Goal: Find specific page/section: Find specific page/section

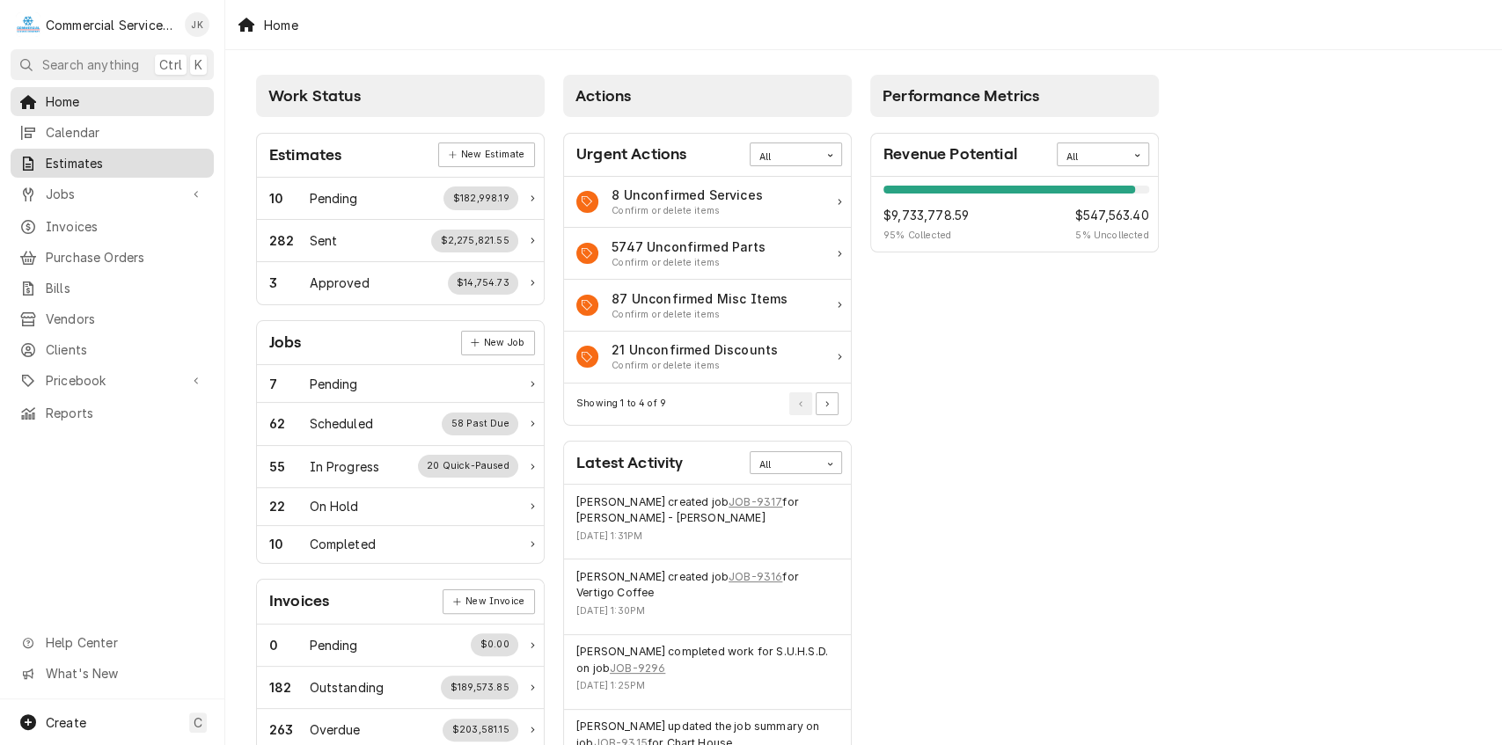
click at [104, 149] on link "Estimates" at bounding box center [112, 163] width 203 height 29
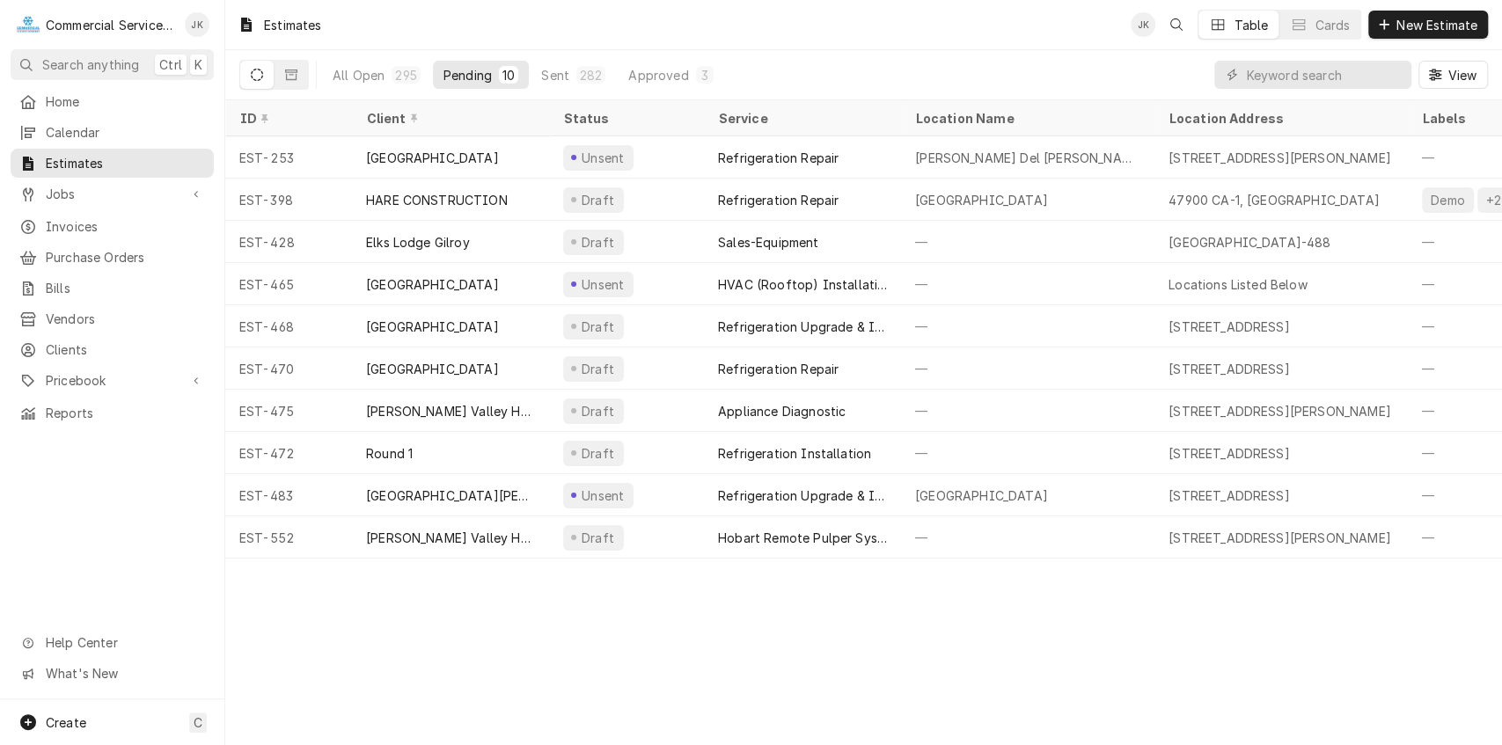
click at [257, 75] on icon "Dynamic Content Wrapper" at bounding box center [257, 75] width 12 height 12
click at [580, 69] on div "282" at bounding box center [591, 75] width 22 height 18
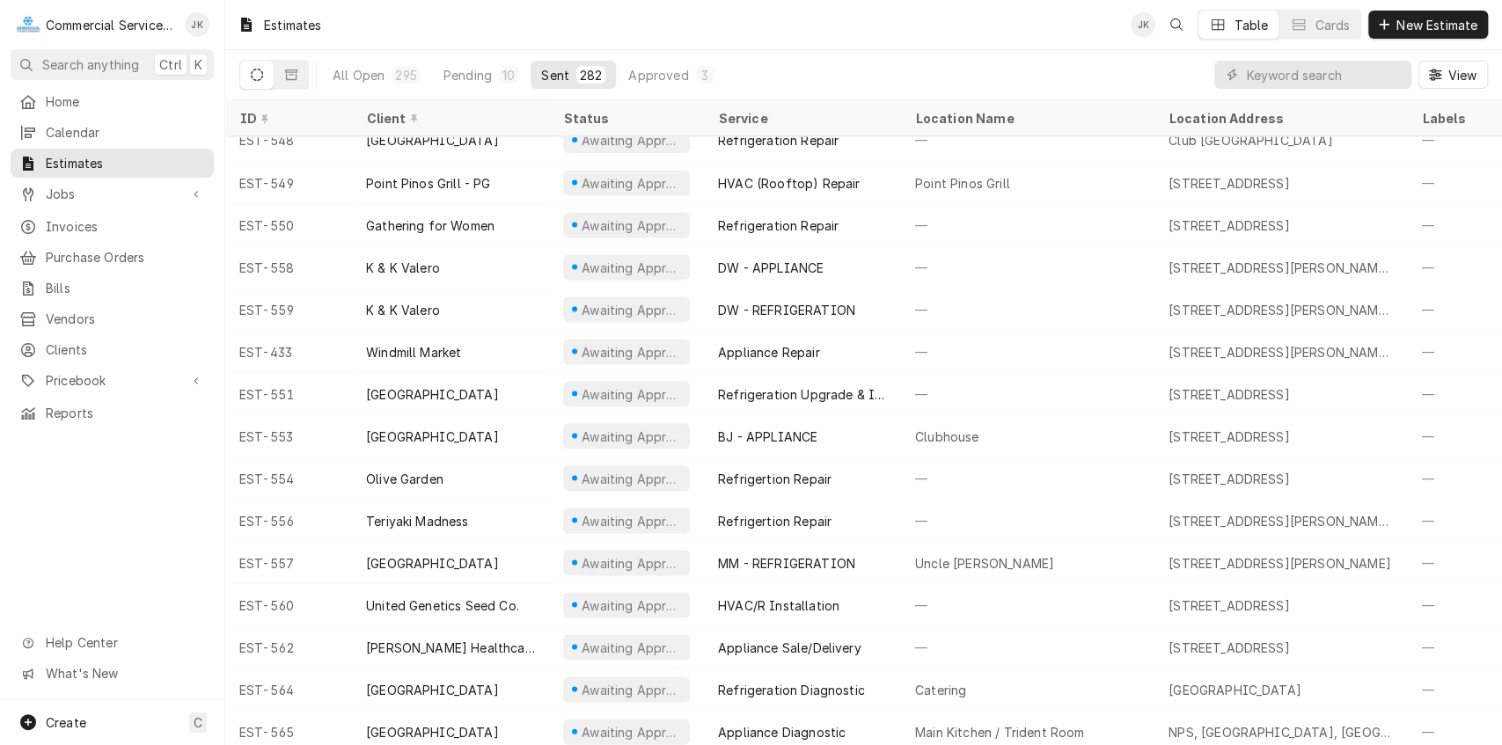
scroll to position [11305, 0]
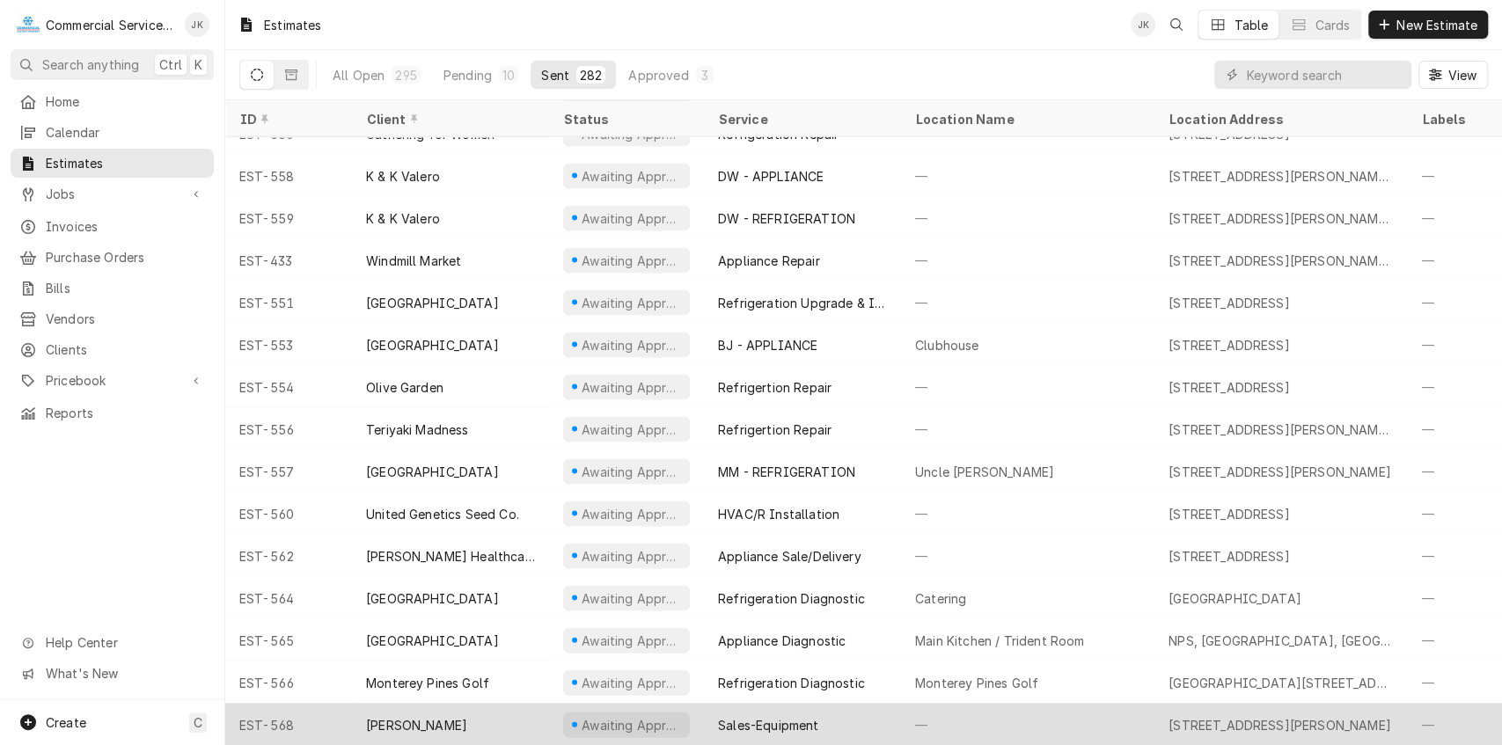
click at [786, 715] on div "Sales-Equipment" at bounding box center [768, 724] width 100 height 18
